Goal: Task Accomplishment & Management: Use online tool/utility

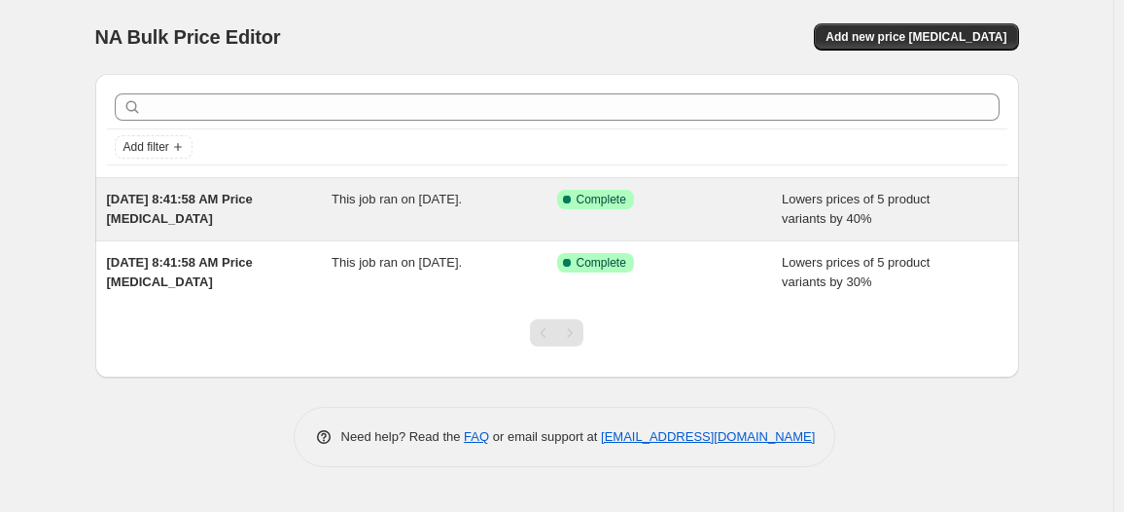
click at [737, 202] on div "Success Complete Complete" at bounding box center [655, 199] width 196 height 19
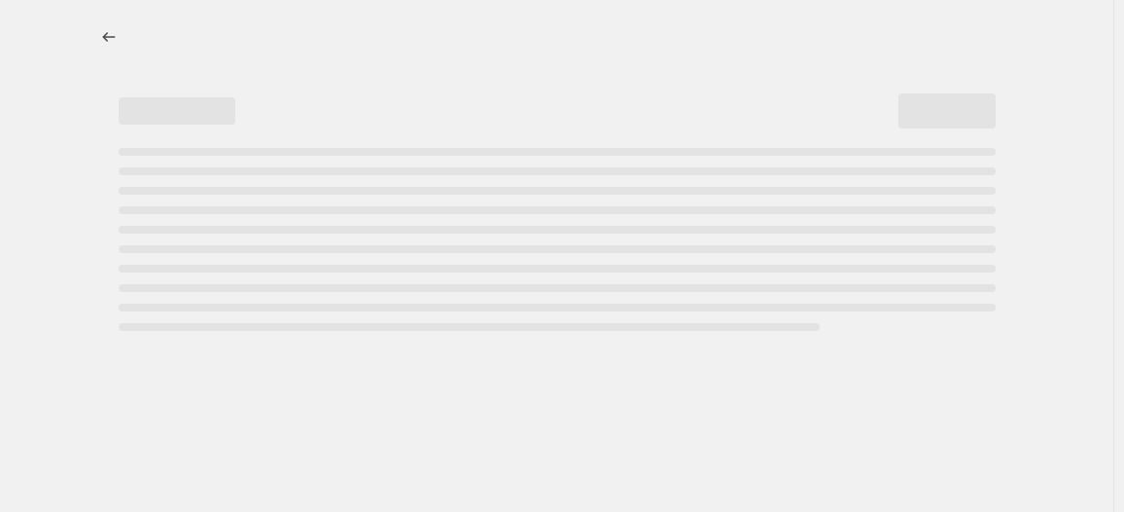
select select "percentage"
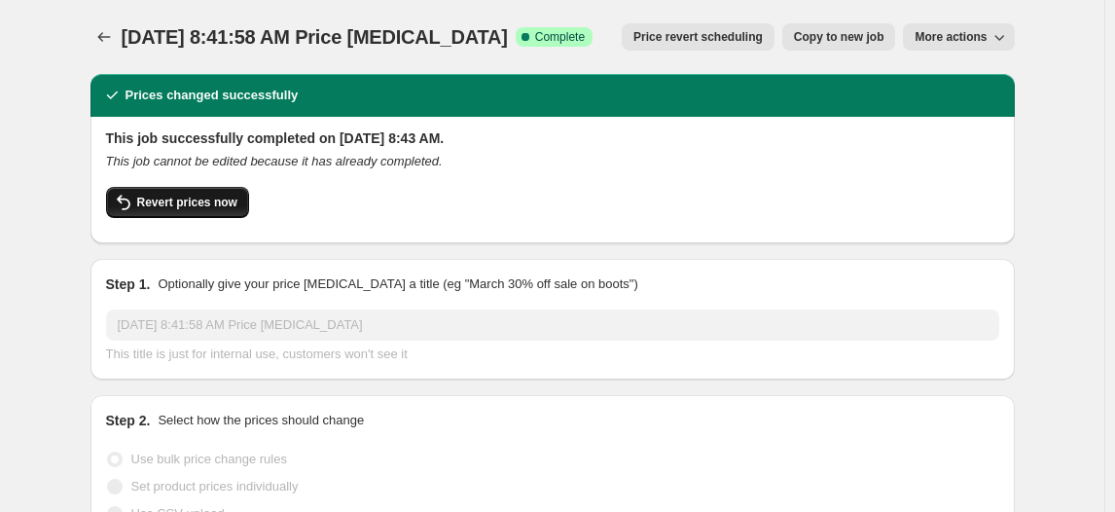
click at [204, 196] on span "Revert prices now" at bounding box center [187, 203] width 100 height 16
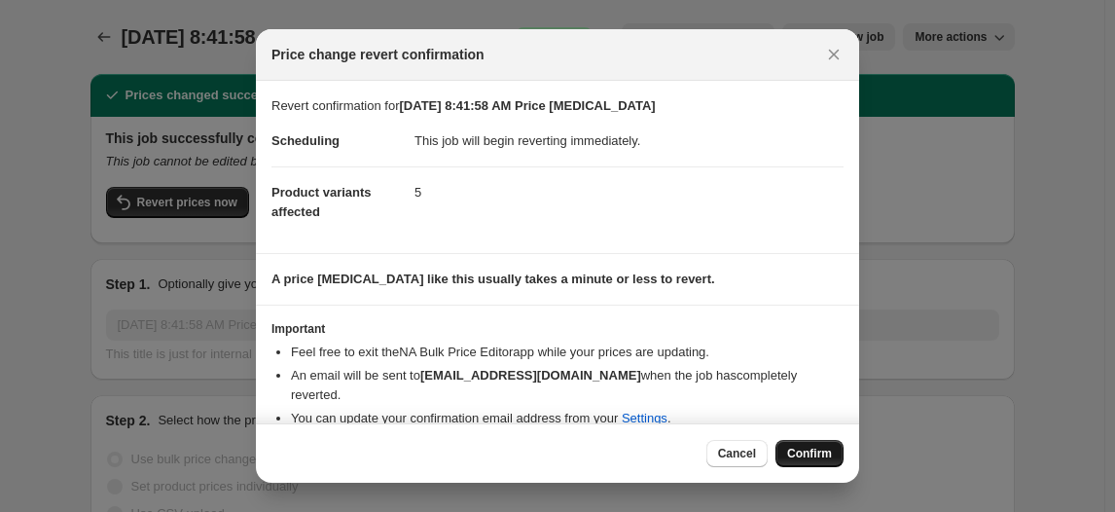
click at [800, 447] on span "Confirm" at bounding box center [809, 453] width 45 height 16
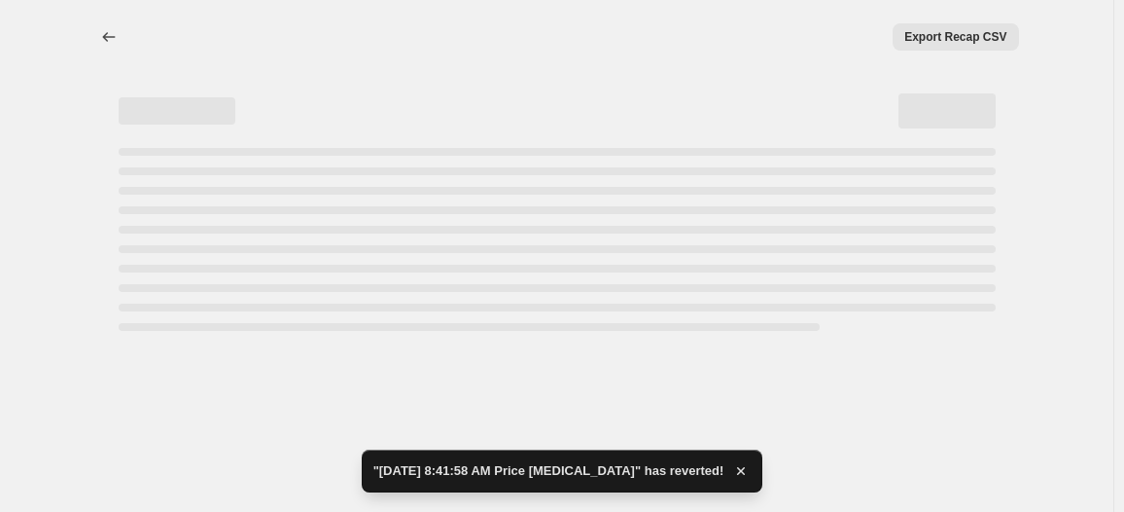
select select "percentage"
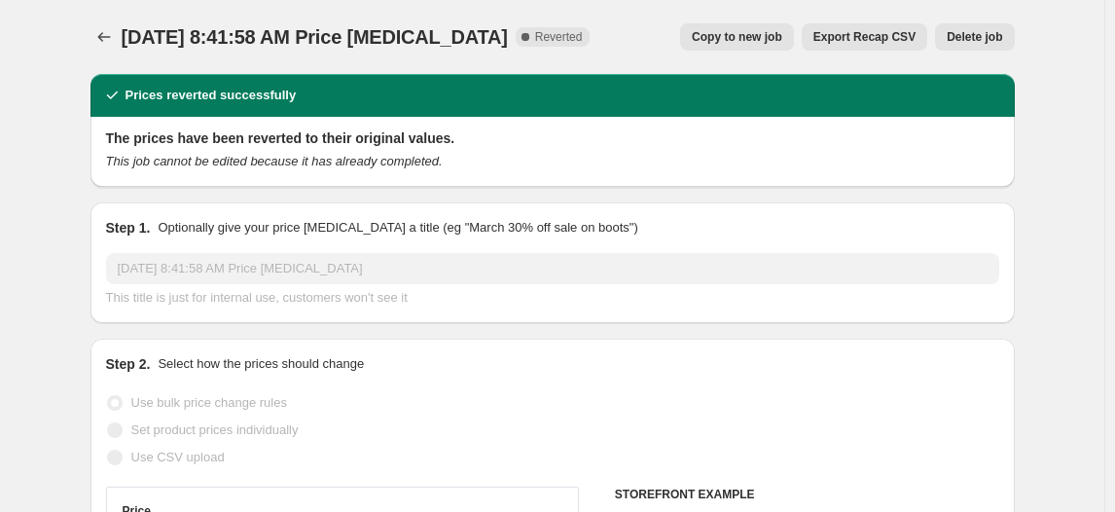
click at [984, 43] on span "Delete job" at bounding box center [973, 37] width 55 height 16
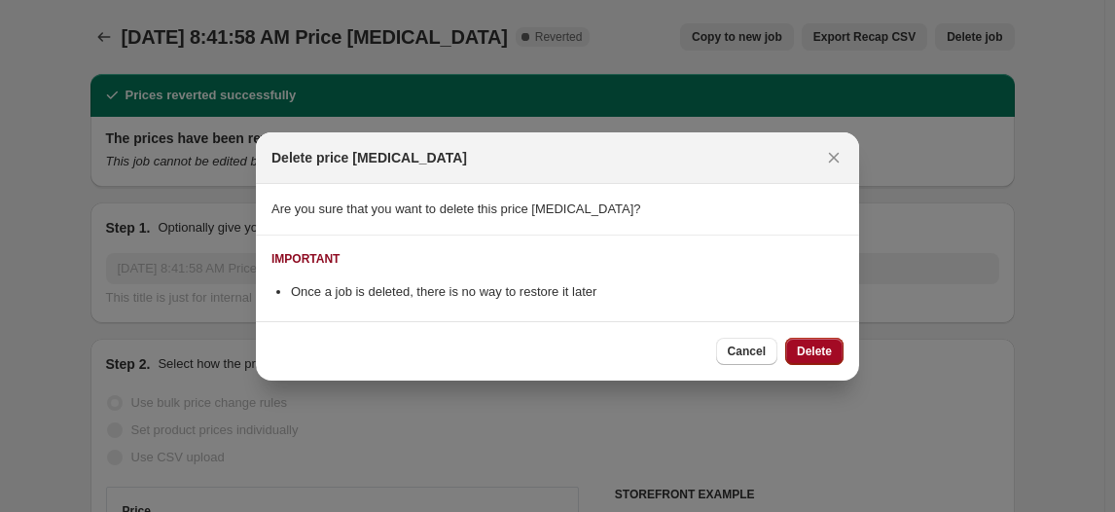
click at [819, 350] on span "Delete" at bounding box center [814, 351] width 35 height 16
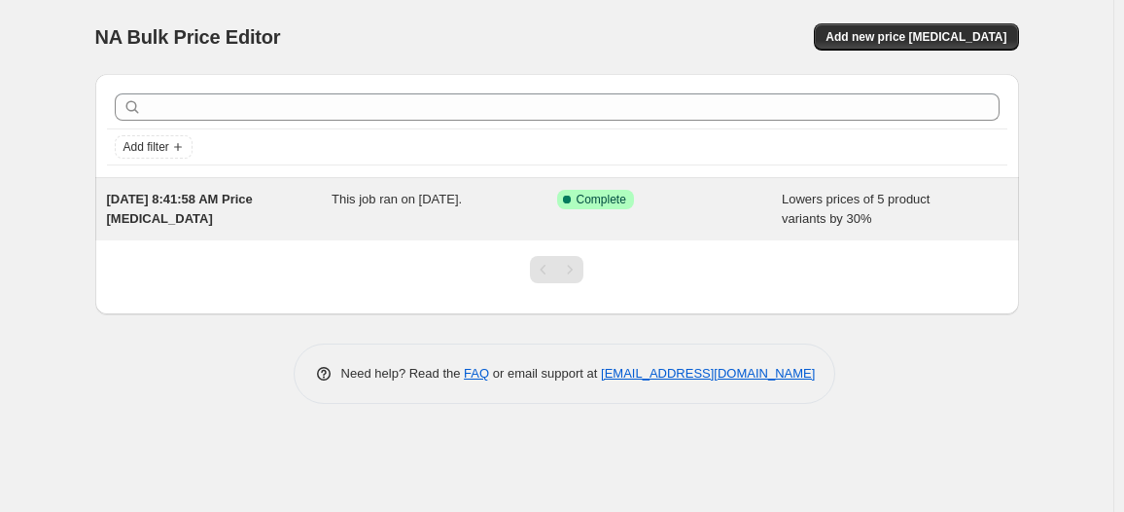
click at [425, 212] on div "This job ran on [DATE]." at bounding box center [445, 209] width 226 height 39
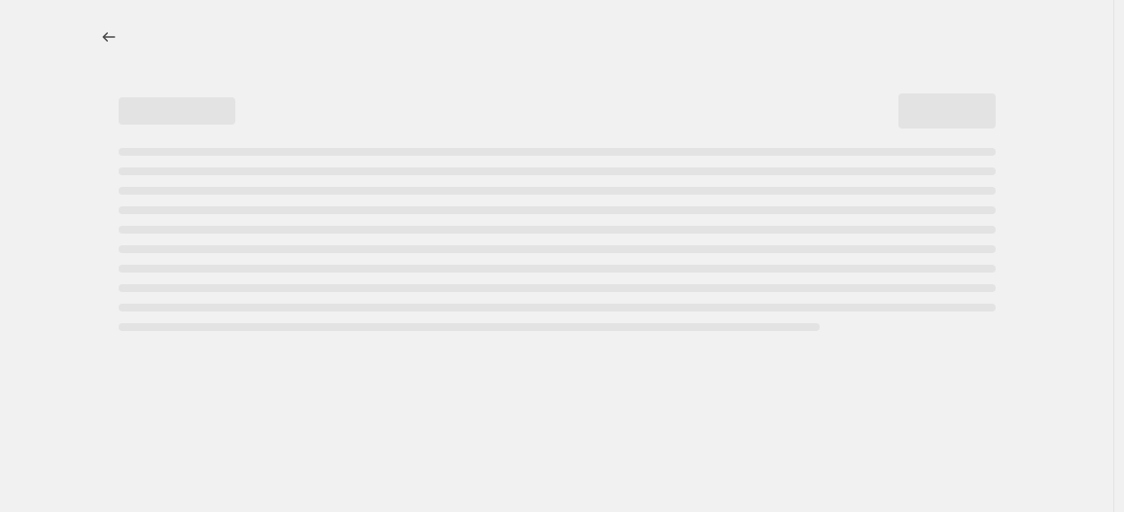
select select "percentage"
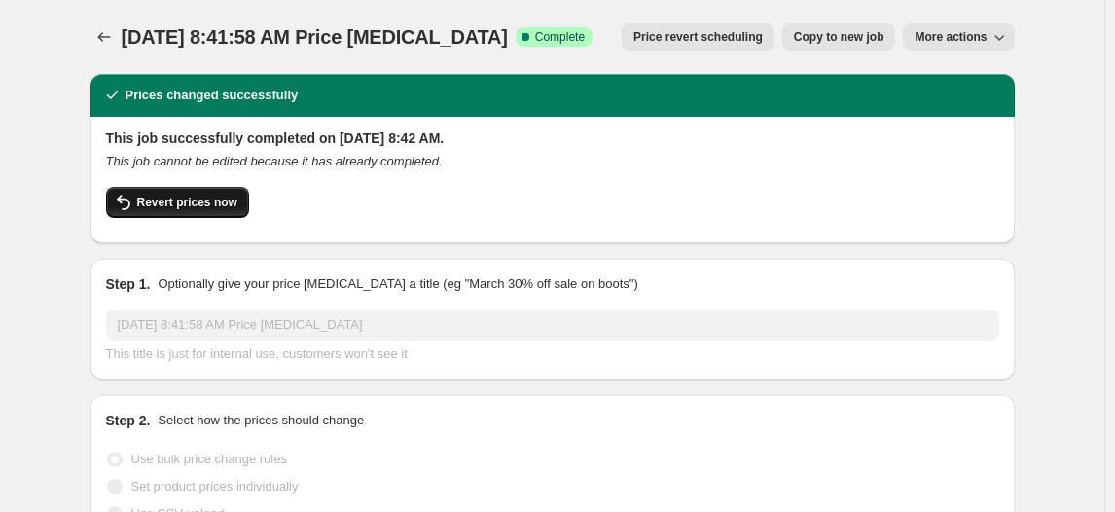
click at [171, 201] on span "Revert prices now" at bounding box center [187, 203] width 100 height 16
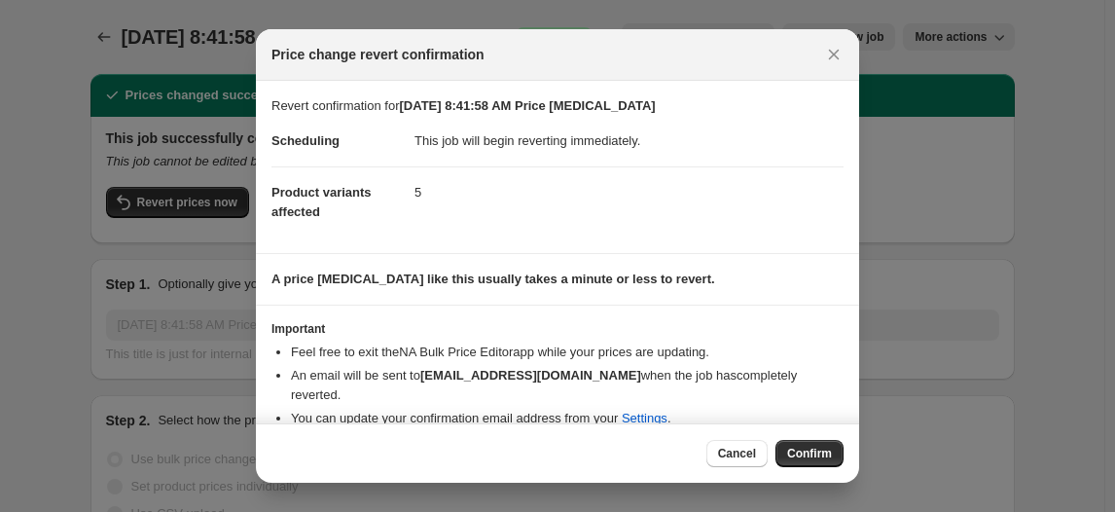
click at [817, 442] on button "Confirm" at bounding box center [809, 453] width 68 height 27
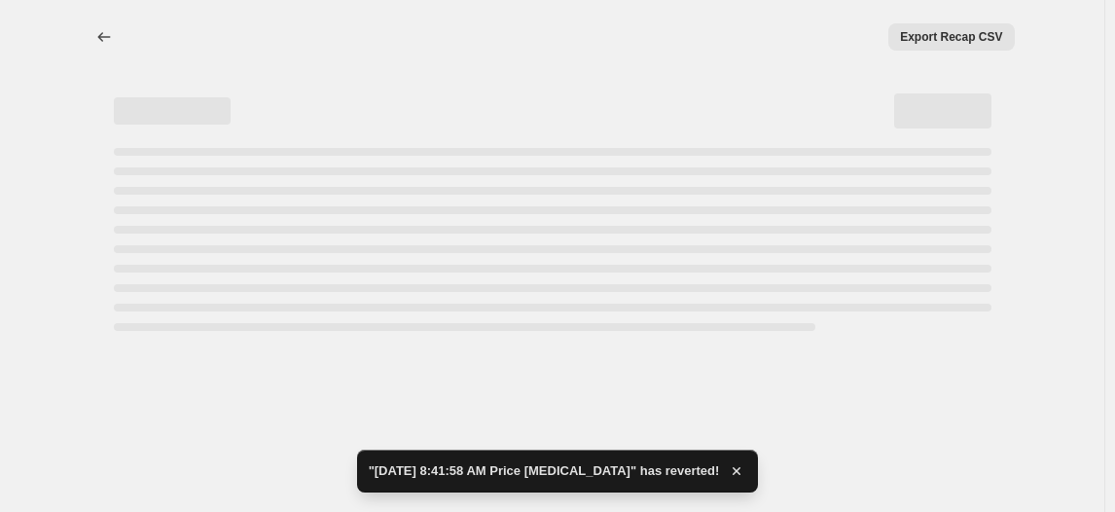
select select "percentage"
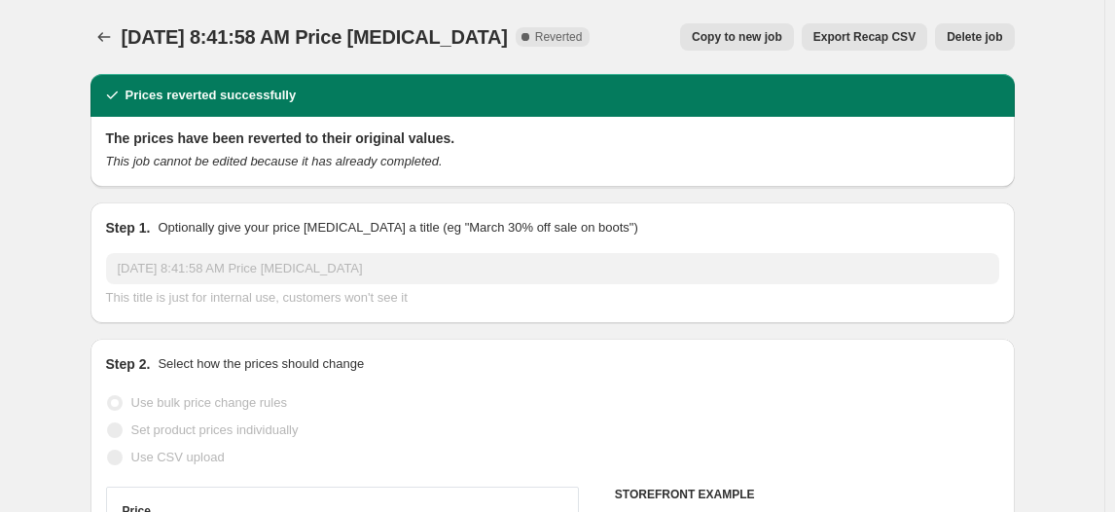
click at [995, 33] on span "Delete job" at bounding box center [973, 37] width 55 height 16
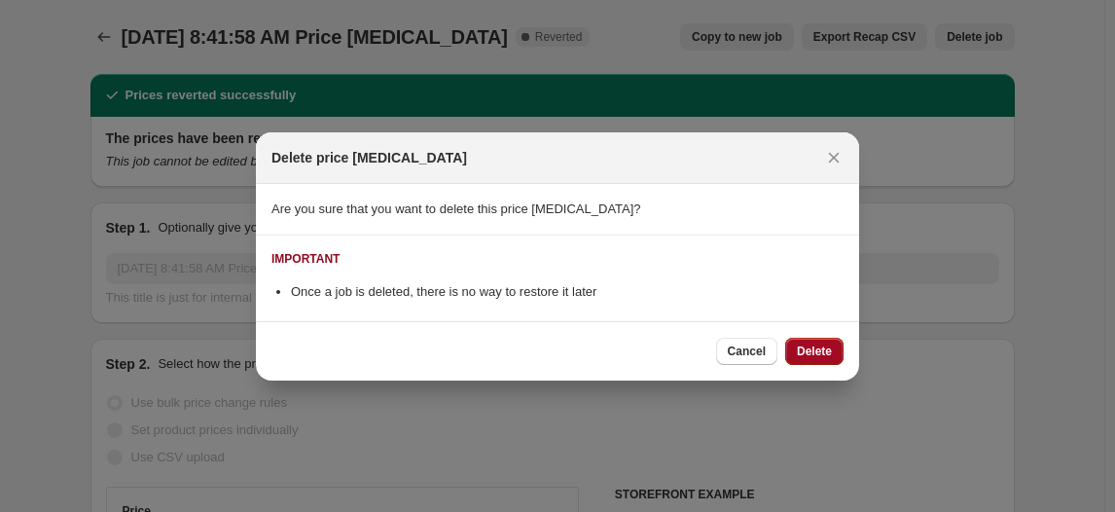
click at [819, 351] on span "Delete" at bounding box center [814, 351] width 35 height 16
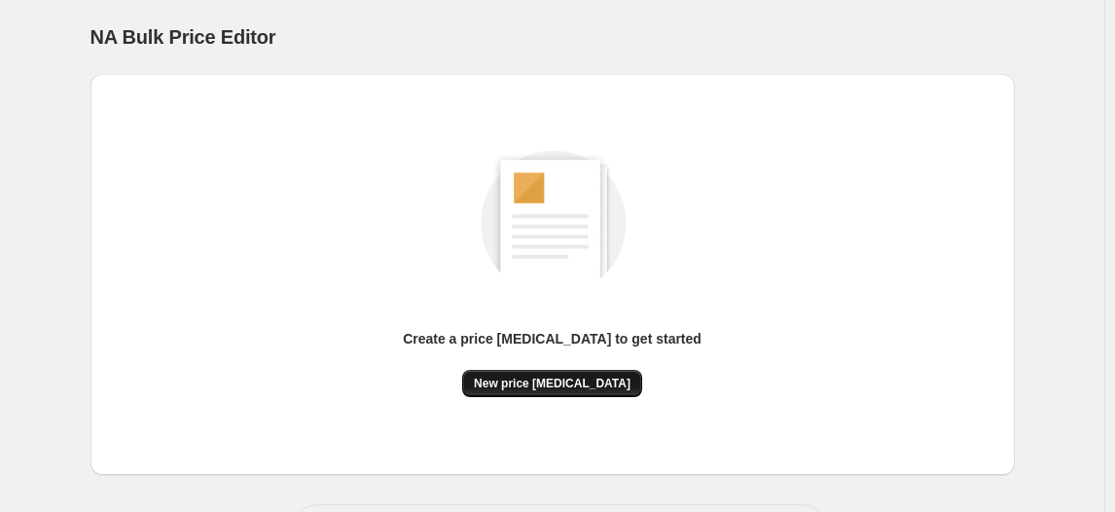
click at [546, 390] on span "New price [MEDICAL_DATA]" at bounding box center [552, 383] width 157 height 16
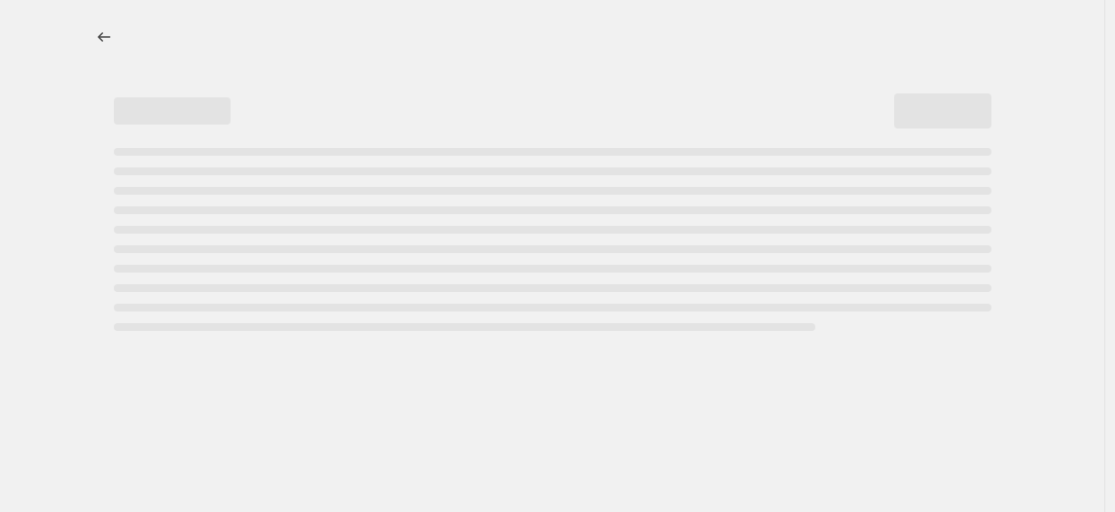
select select "percentage"
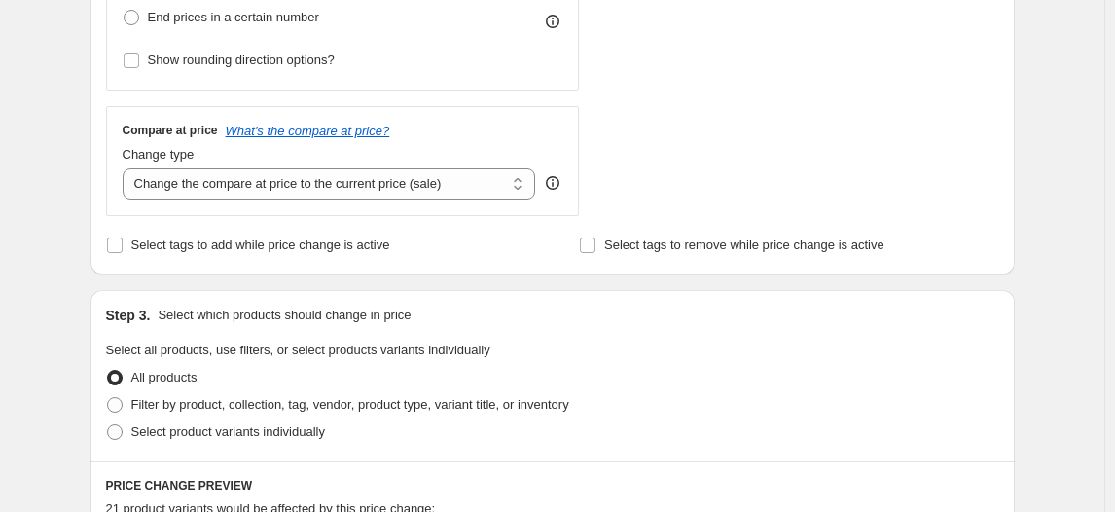
scroll to position [796, 0]
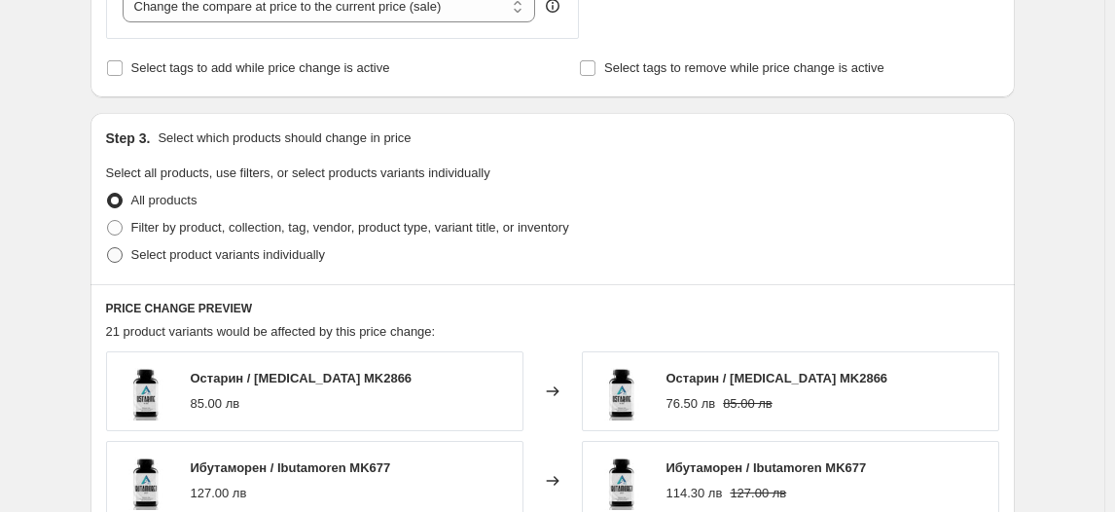
click at [218, 255] on span "Select product variants individually" at bounding box center [228, 254] width 194 height 15
click at [108, 248] on input "Select product variants individually" at bounding box center [107, 247] width 1 height 1
radio input "true"
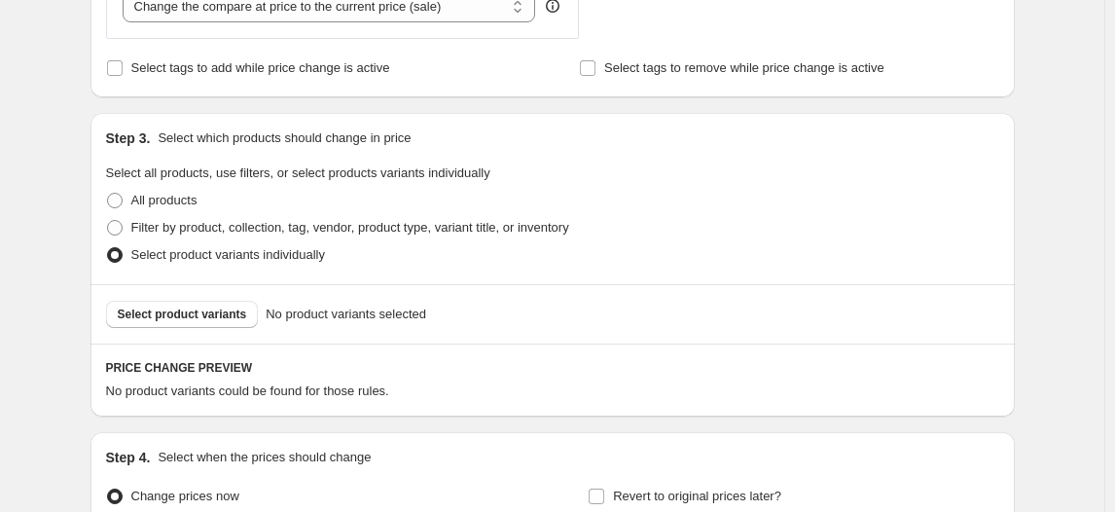
click at [193, 318] on span "Select product variants" at bounding box center [182, 314] width 129 height 16
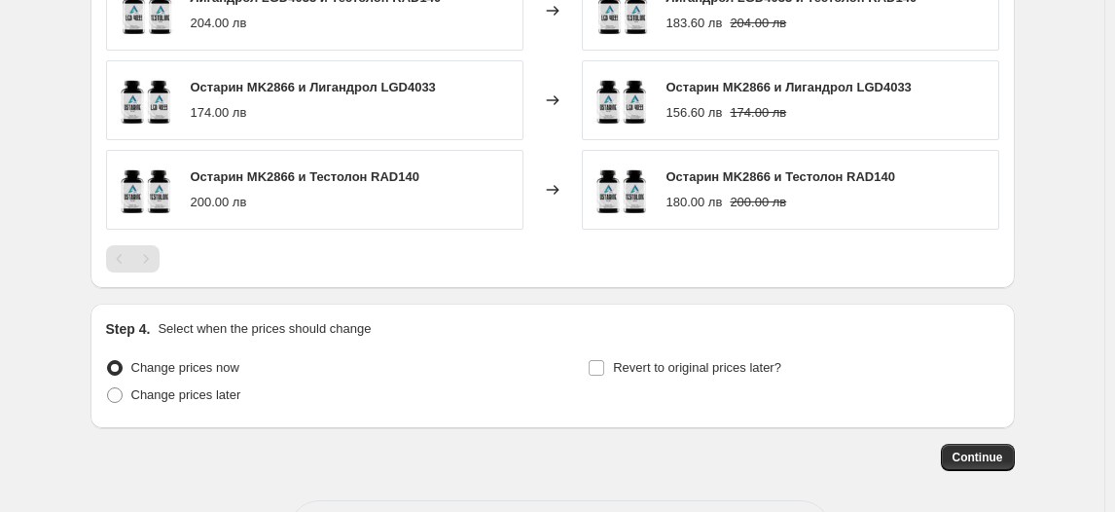
scroll to position [1487, 0]
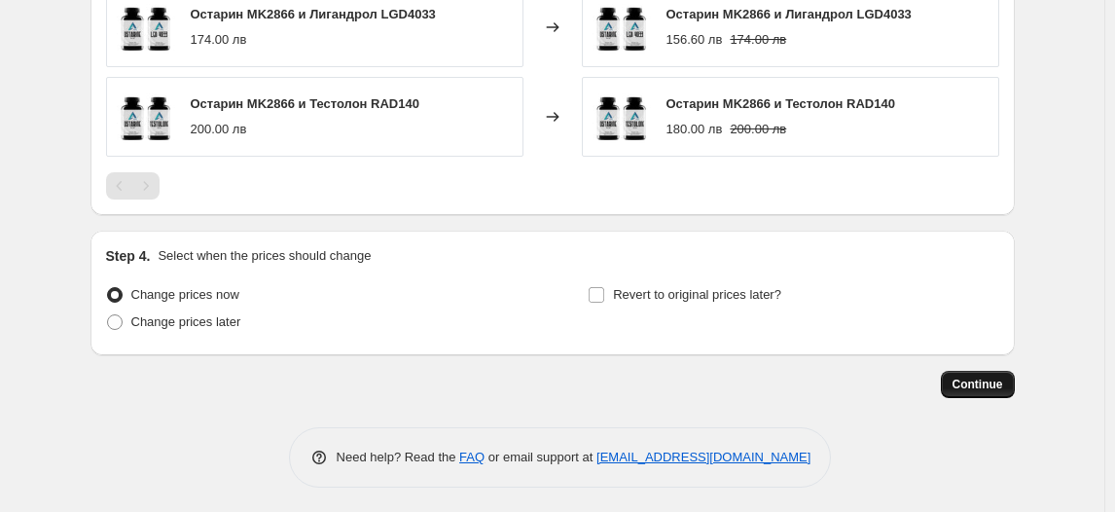
click at [989, 380] on span "Continue" at bounding box center [977, 384] width 51 height 16
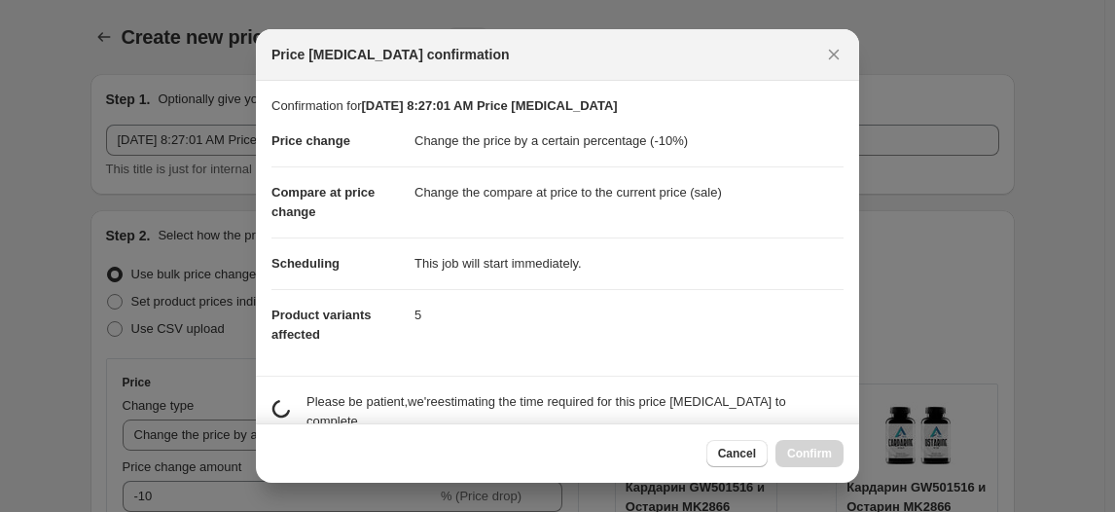
scroll to position [0, 0]
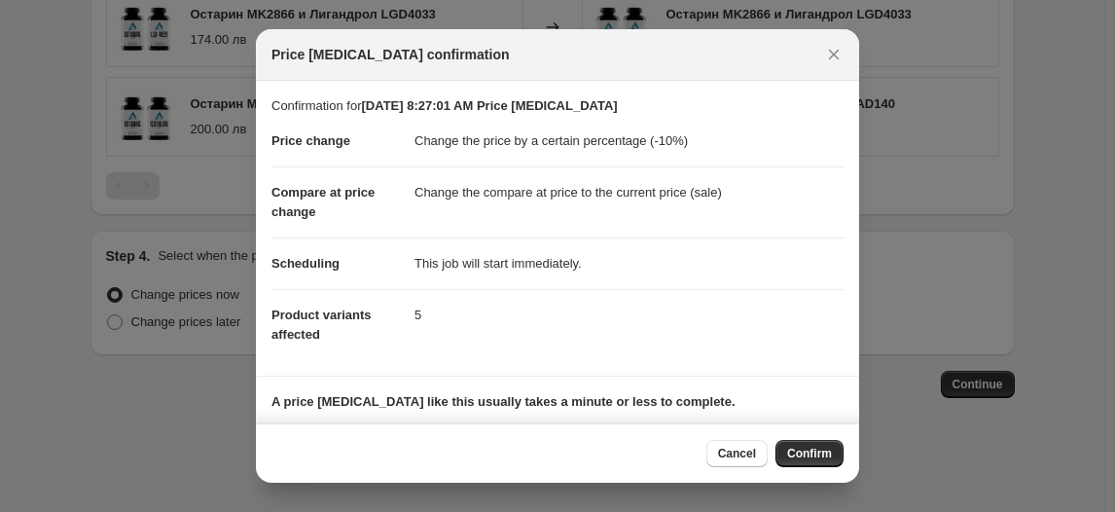
click at [819, 453] on span "Confirm" at bounding box center [809, 453] width 45 height 16
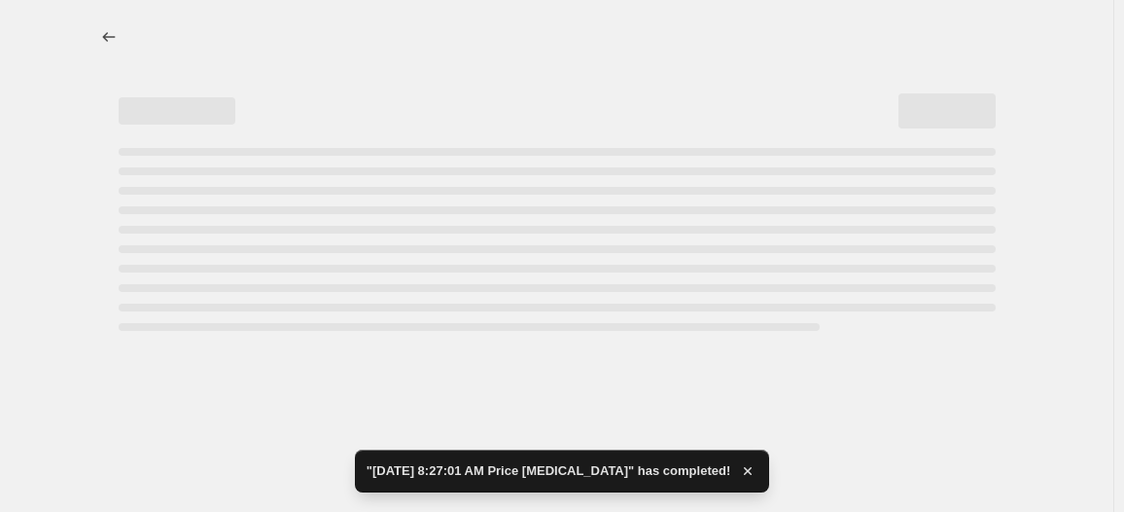
select select "percentage"
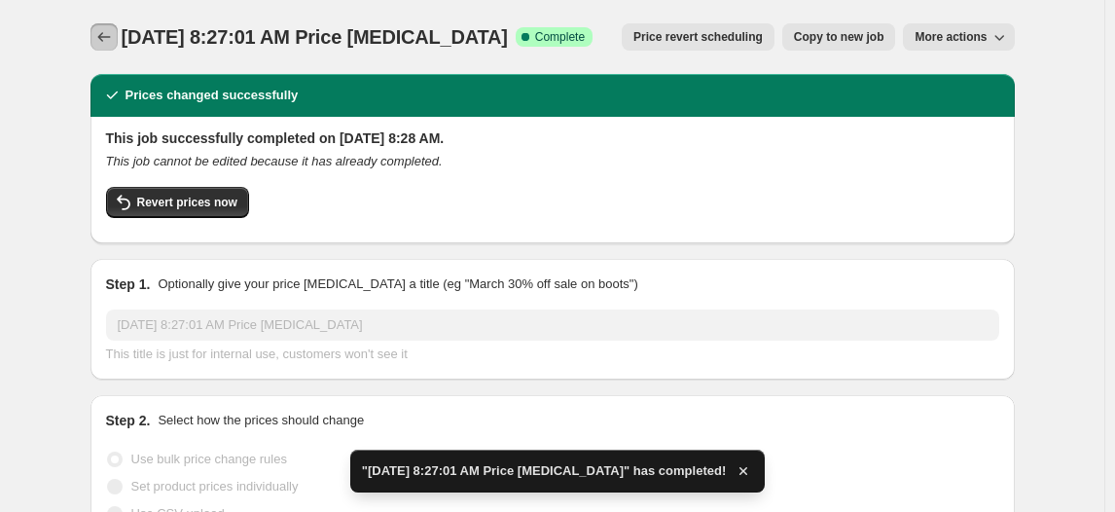
click at [106, 46] on icon "Price change jobs" at bounding box center [103, 36] width 19 height 19
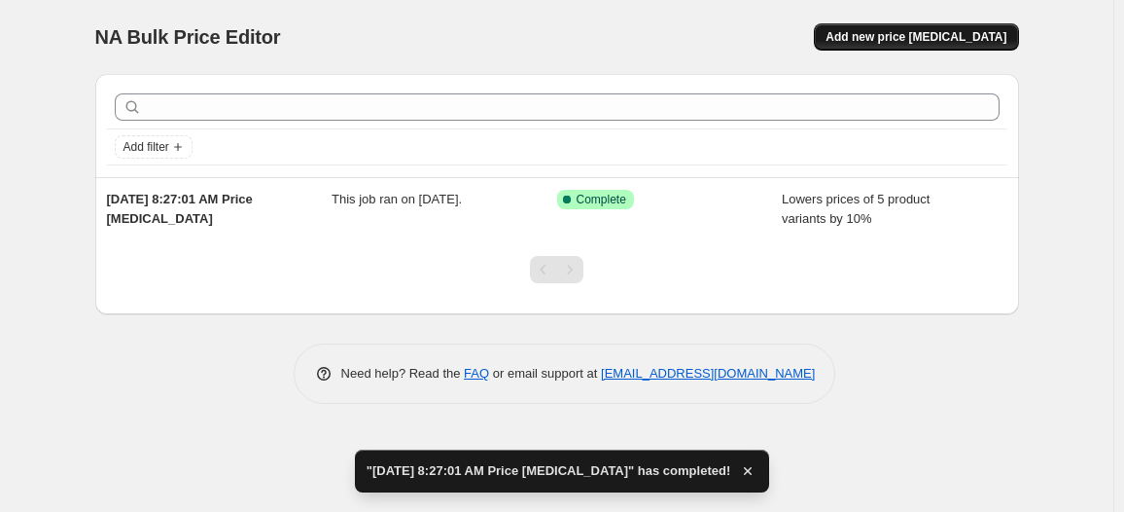
click at [923, 35] on span "Add new price [MEDICAL_DATA]" at bounding box center [916, 37] width 181 height 16
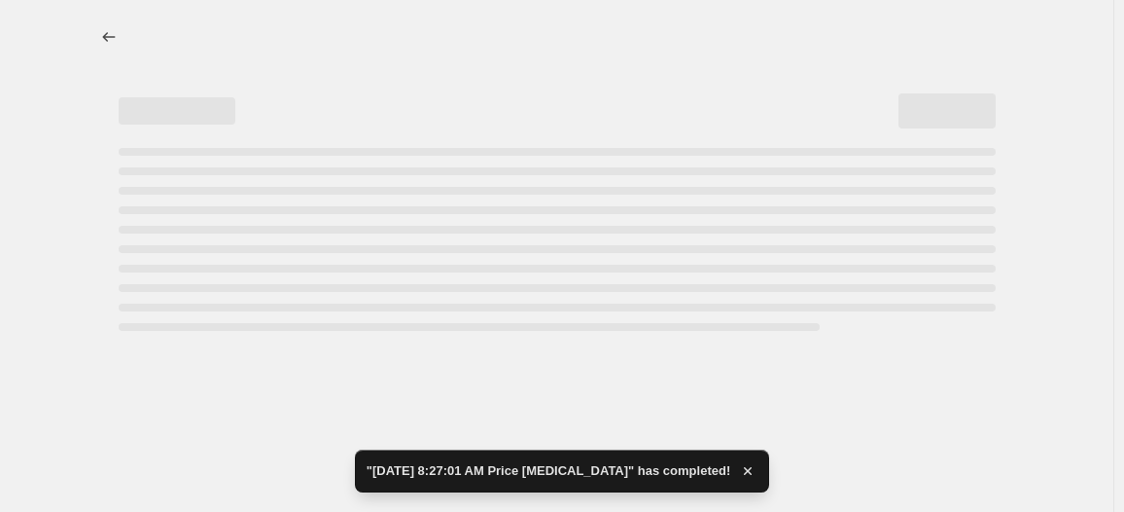
select select "percentage"
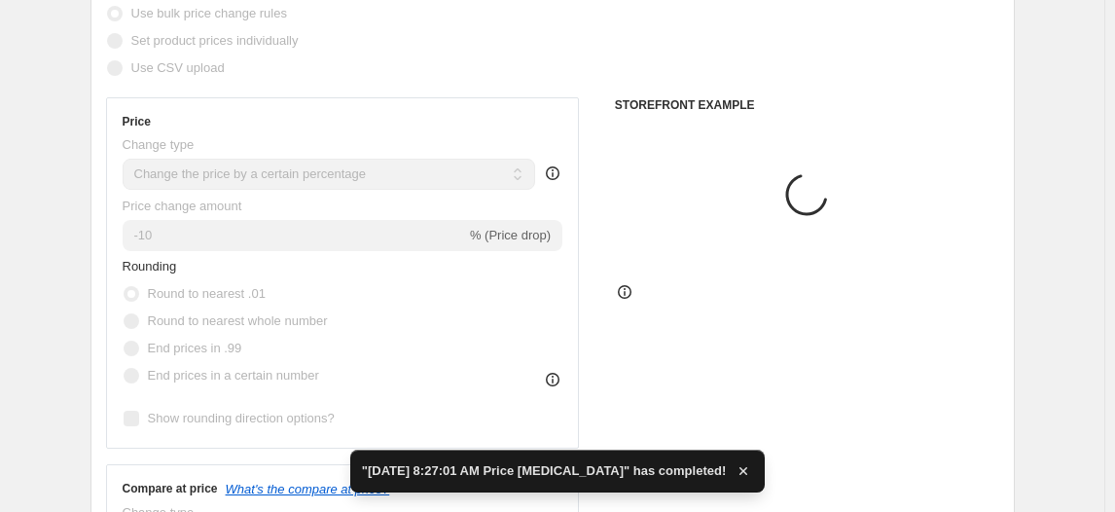
scroll to position [265, 0]
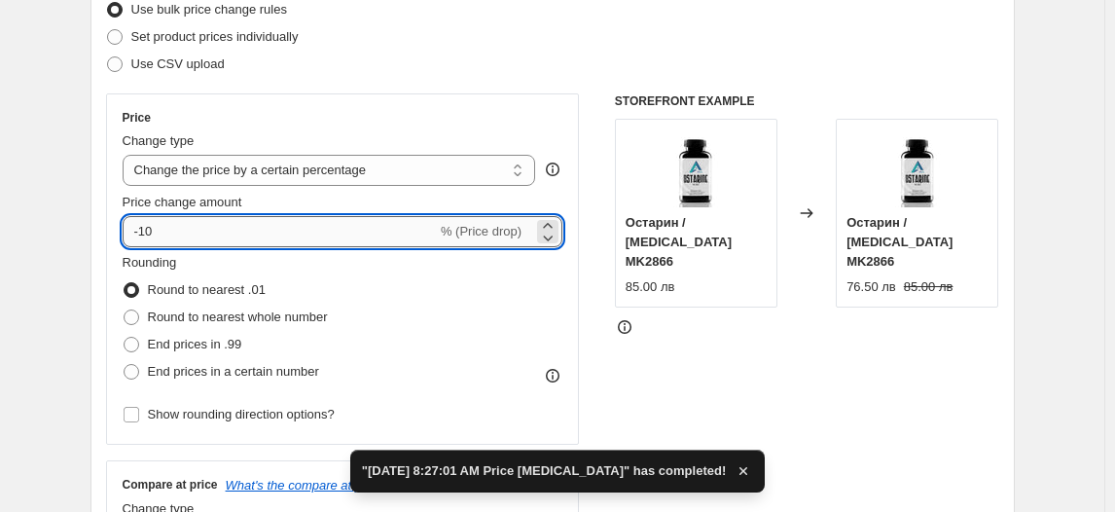
click at [151, 228] on input "-10" at bounding box center [280, 231] width 314 height 31
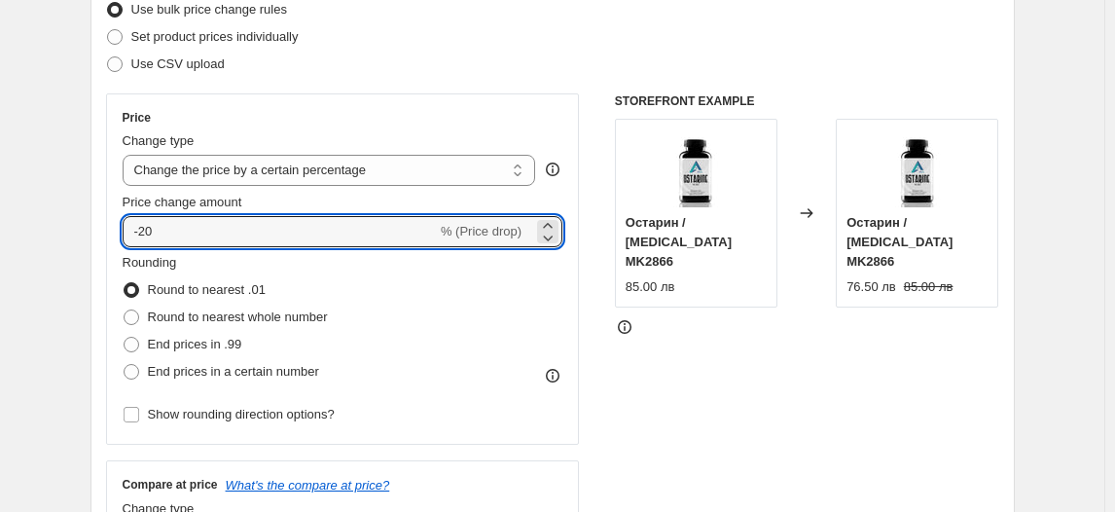
type input "-20"
click at [208, 258] on fieldset "Rounding Round to nearest .01 Round to nearest whole number End prices in .99 E…" at bounding box center [225, 319] width 205 height 132
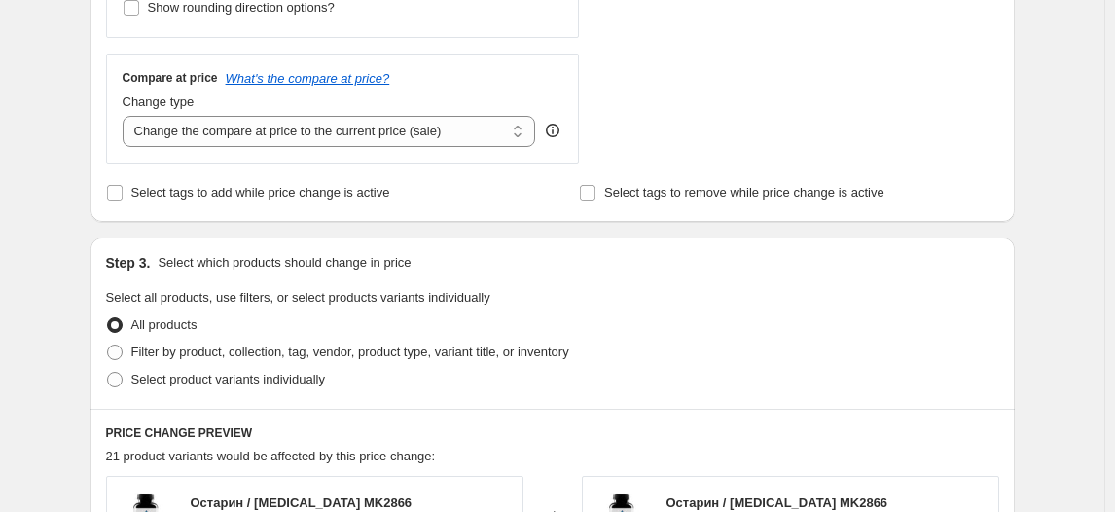
scroll to position [707, 0]
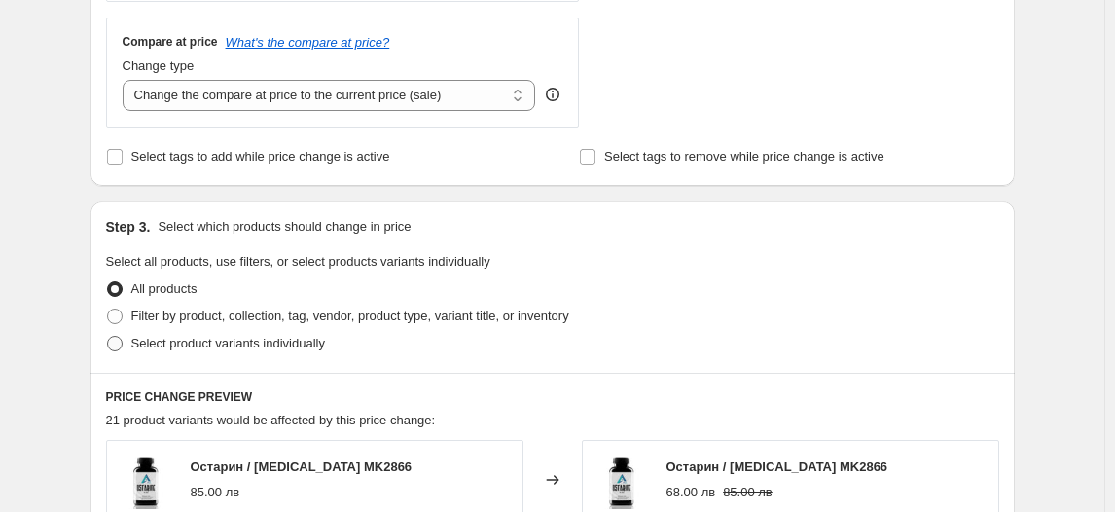
click at [241, 343] on span "Select product variants individually" at bounding box center [228, 343] width 194 height 15
click at [108, 337] on input "Select product variants individually" at bounding box center [107, 336] width 1 height 1
radio input "true"
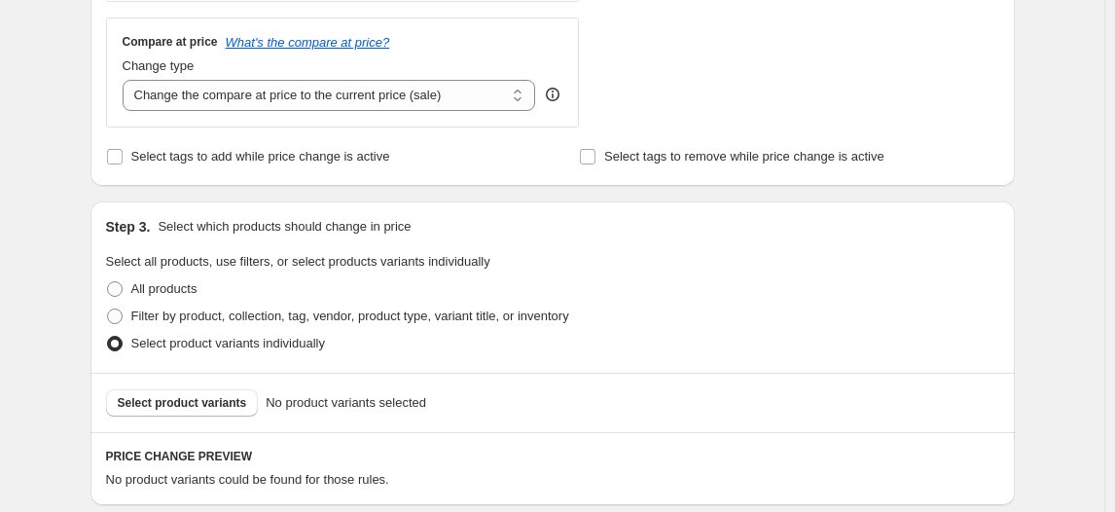
click at [199, 403] on span "Select product variants" at bounding box center [182, 403] width 129 height 16
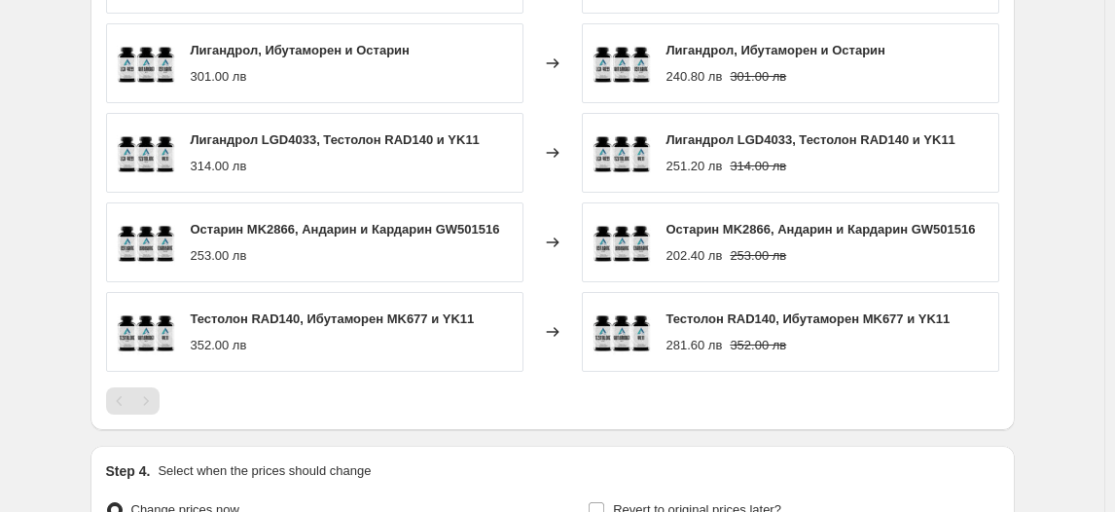
scroll to position [1414, 0]
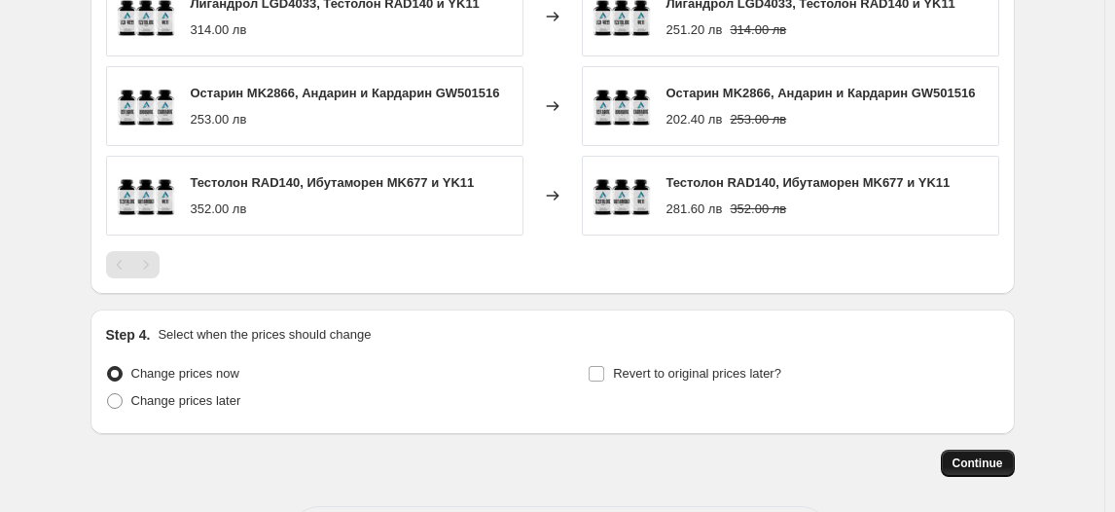
click at [985, 456] on span "Continue" at bounding box center [977, 463] width 51 height 16
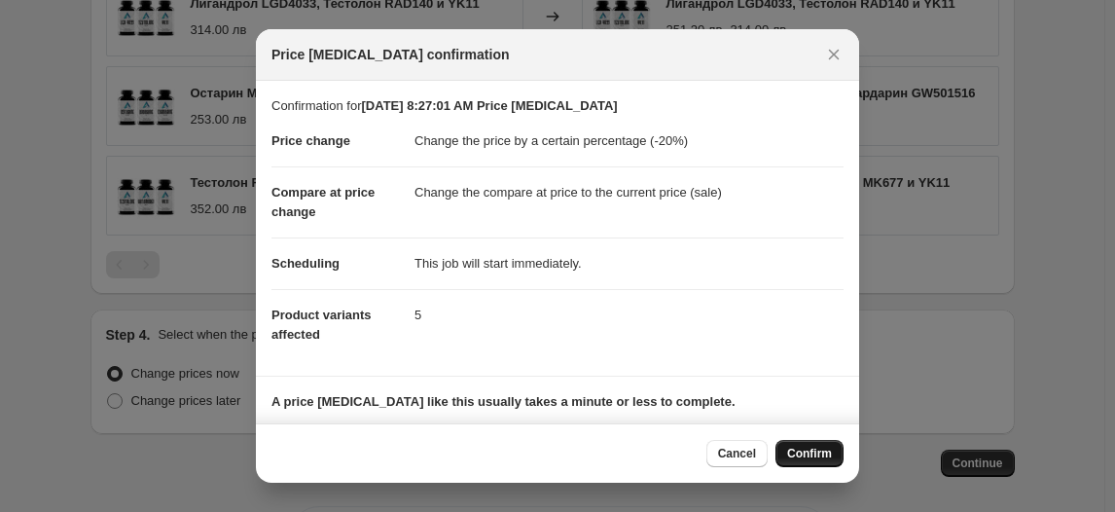
click at [799, 452] on span "Confirm" at bounding box center [809, 453] width 45 height 16
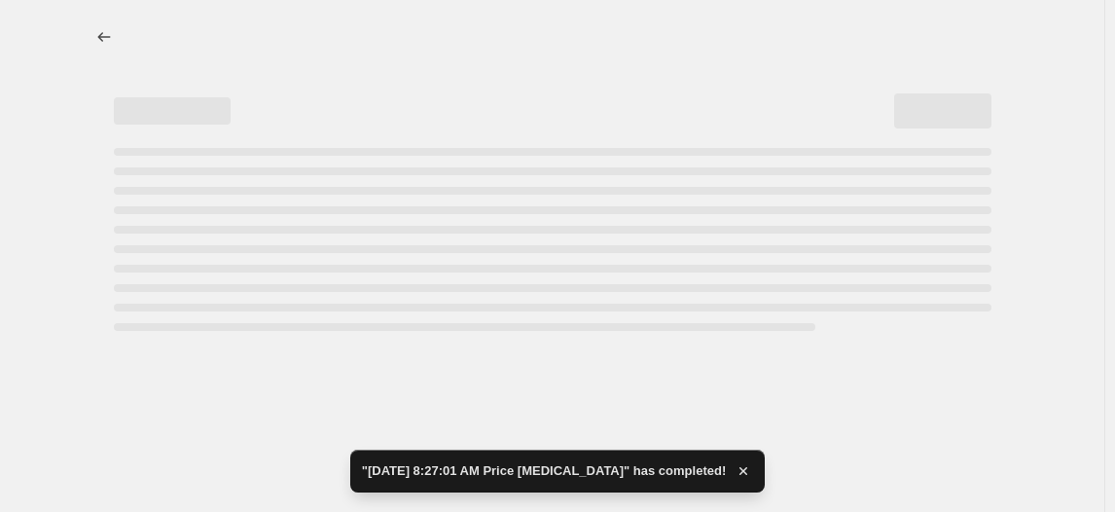
select select "percentage"
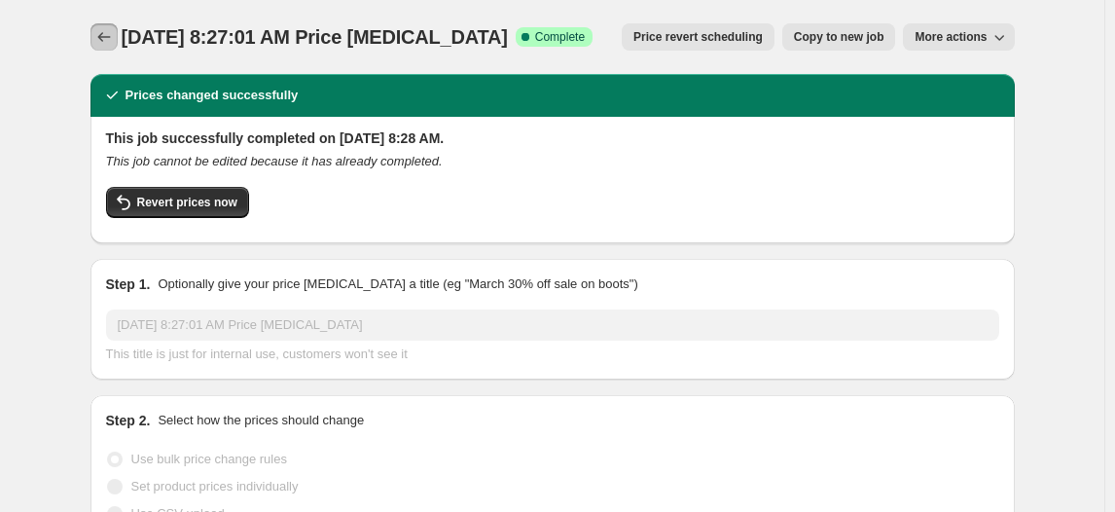
click at [109, 38] on icon "Price change jobs" at bounding box center [103, 36] width 19 height 19
